Goal: Communication & Community: Answer question/provide support

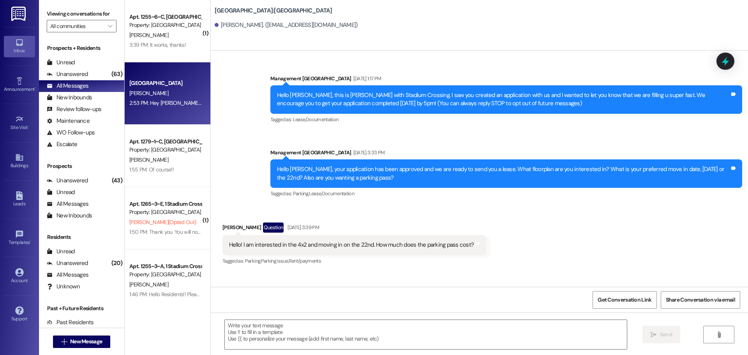
scroll to position [969, 0]
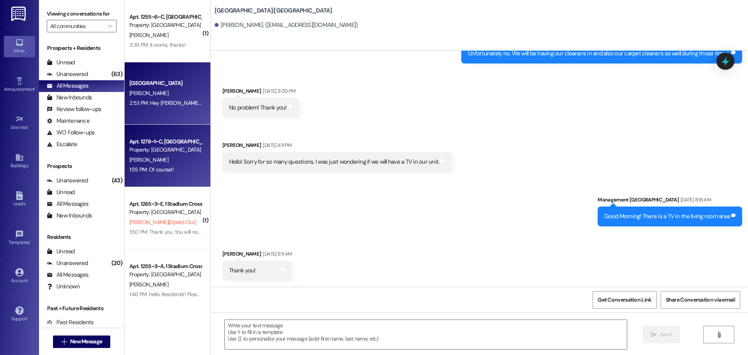
click at [165, 157] on div "[PERSON_NAME]" at bounding box center [166, 160] width 74 height 10
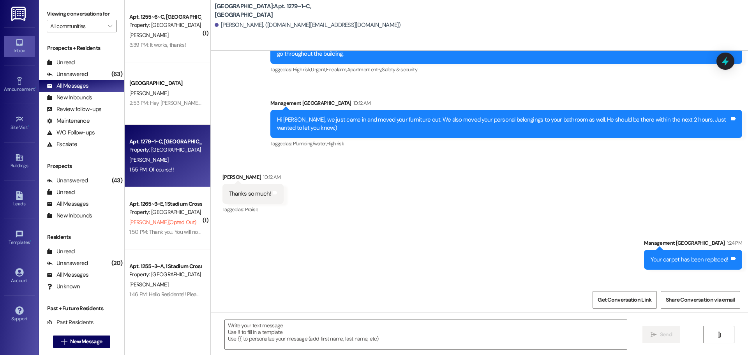
scroll to position [3234, 0]
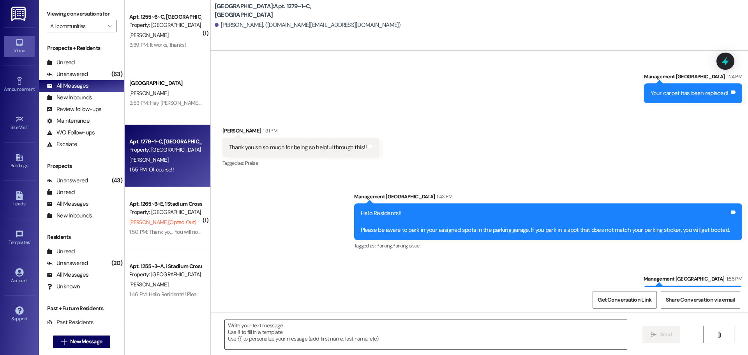
click at [276, 337] on textarea at bounding box center [426, 334] width 402 height 29
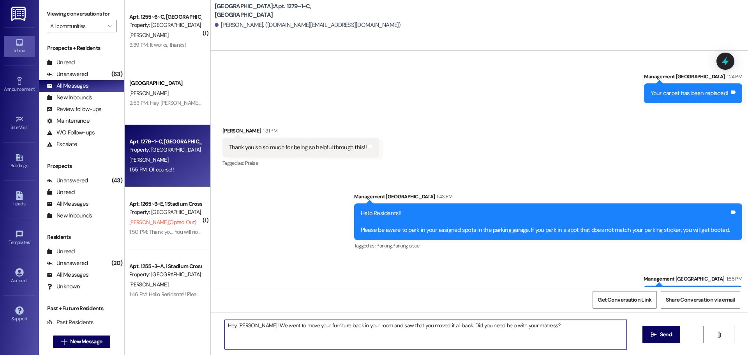
click at [509, 328] on textarea "Hey [PERSON_NAME]! We went to move your furniture back in your room and saw tha…" at bounding box center [426, 334] width 402 height 29
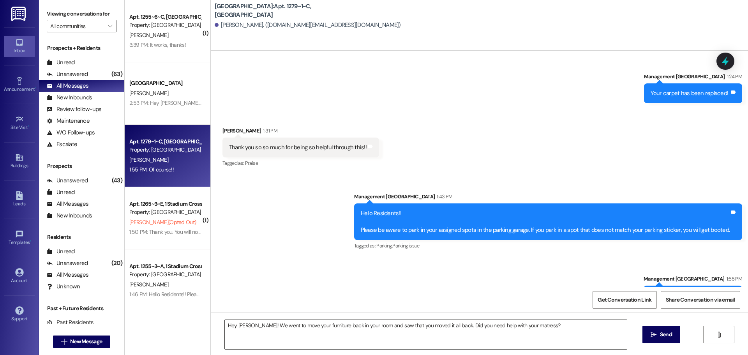
drag, startPoint x: 511, startPoint y: 325, endPoint x: 537, endPoint y: 325, distance: 25.7
click at [511, 325] on textarea "Hey [PERSON_NAME]! We went to move your furniture back in your room and saw tha…" at bounding box center [426, 334] width 402 height 29
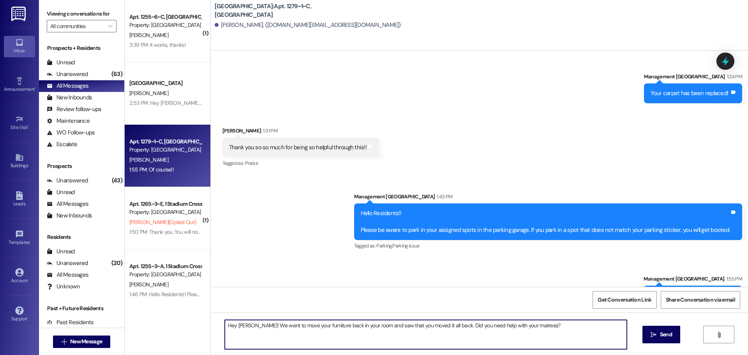
type textarea "Hey [PERSON_NAME]! We went to move your furniture back in your room and saw tha…"
click at [551, 322] on textarea "Hey [PERSON_NAME]! We went to move your furniture back in your room and saw tha…" at bounding box center [426, 334] width 402 height 29
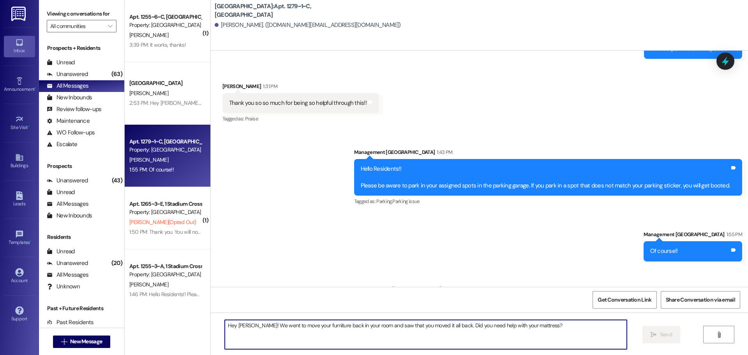
scroll to position [3289, 0]
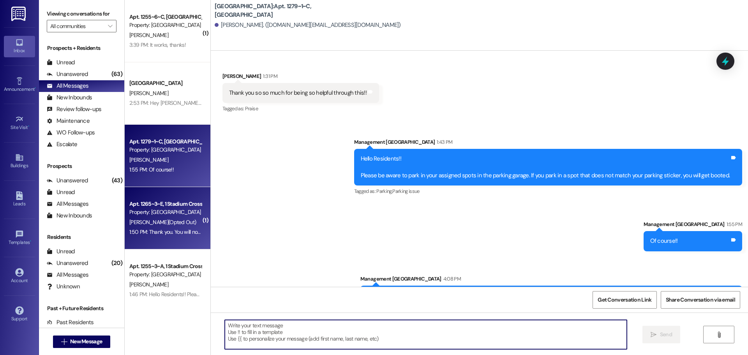
click at [164, 202] on div "Apt. 1265~3~E, 1 Stadium Crossing Guarantors" at bounding box center [165, 204] width 72 height 8
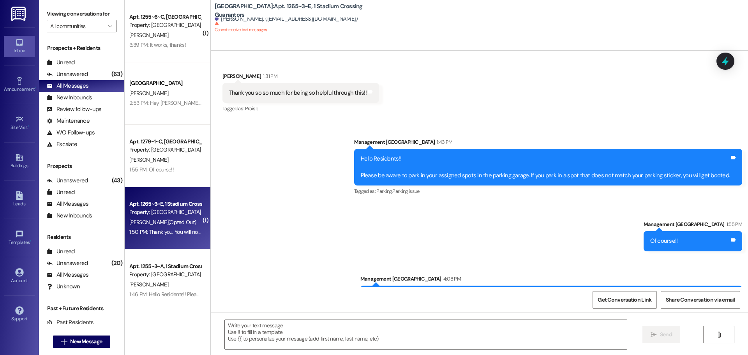
scroll to position [115, 0]
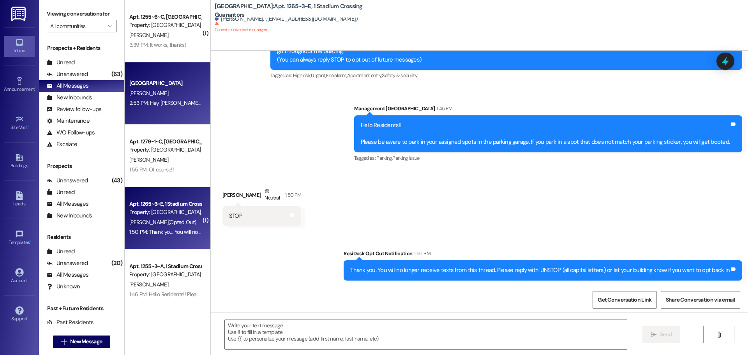
click at [137, 94] on span "[PERSON_NAME]" at bounding box center [148, 93] width 39 height 7
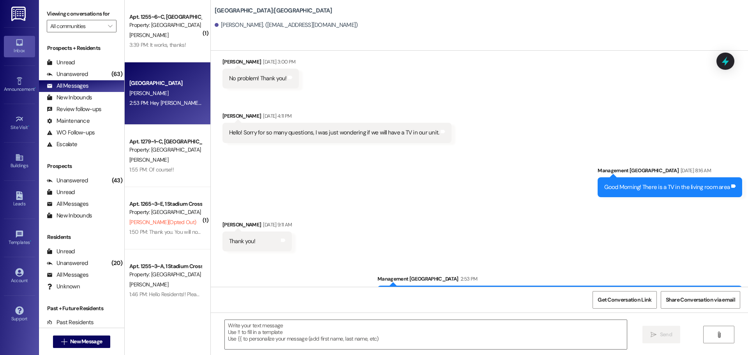
scroll to position [1035, 0]
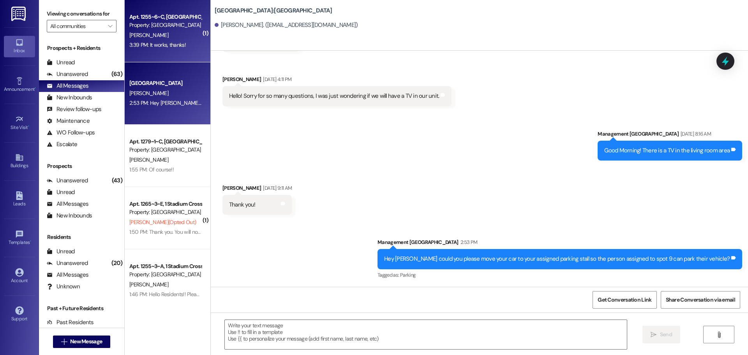
click at [174, 39] on div "[PERSON_NAME]" at bounding box center [166, 35] width 74 height 10
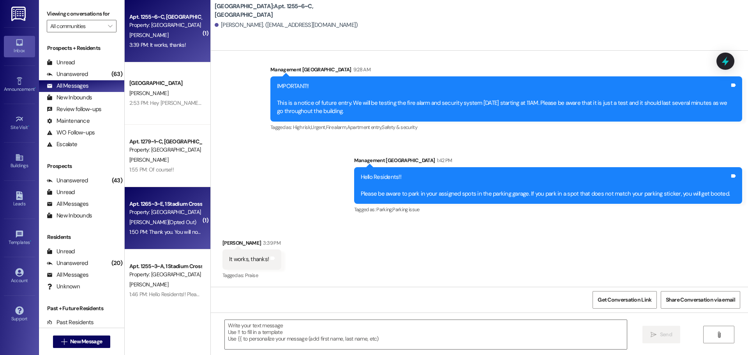
scroll to position [78, 0]
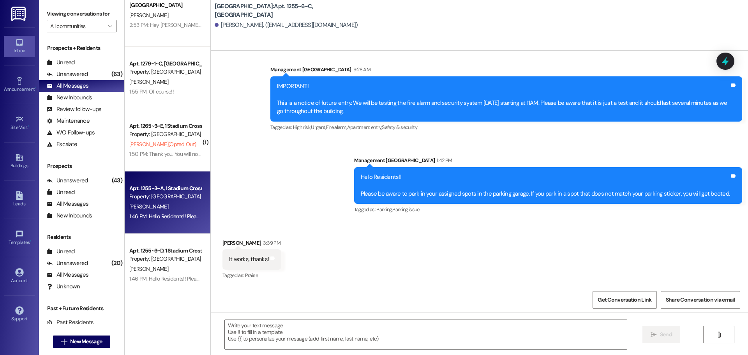
click at [175, 207] on div "[PERSON_NAME]" at bounding box center [166, 207] width 74 height 10
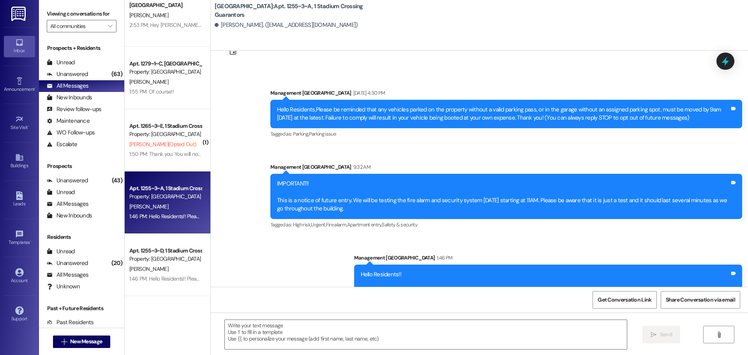
scroll to position [64, 0]
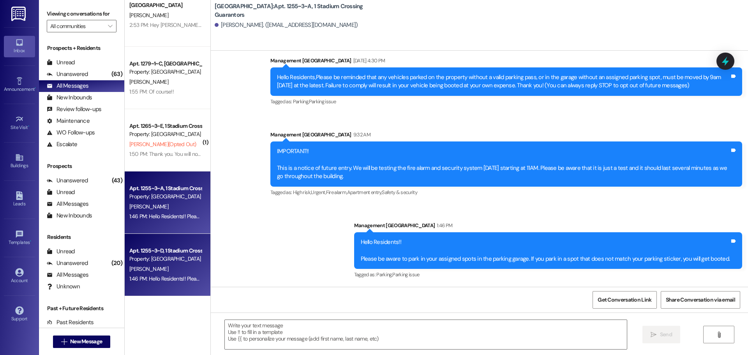
click at [152, 264] on div "[PERSON_NAME]" at bounding box center [166, 269] width 74 height 10
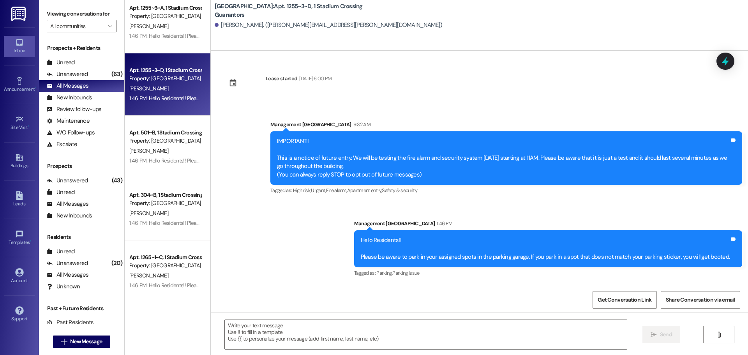
scroll to position [273, 0]
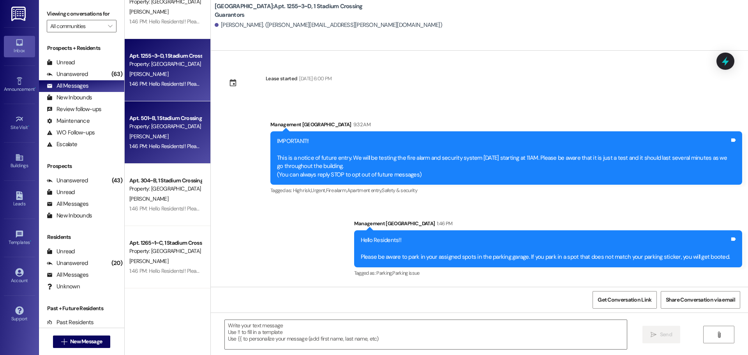
click at [179, 128] on div "Property: [GEOGRAPHIC_DATA]" at bounding box center [165, 126] width 72 height 8
